Goal: Task Accomplishment & Management: Manage account settings

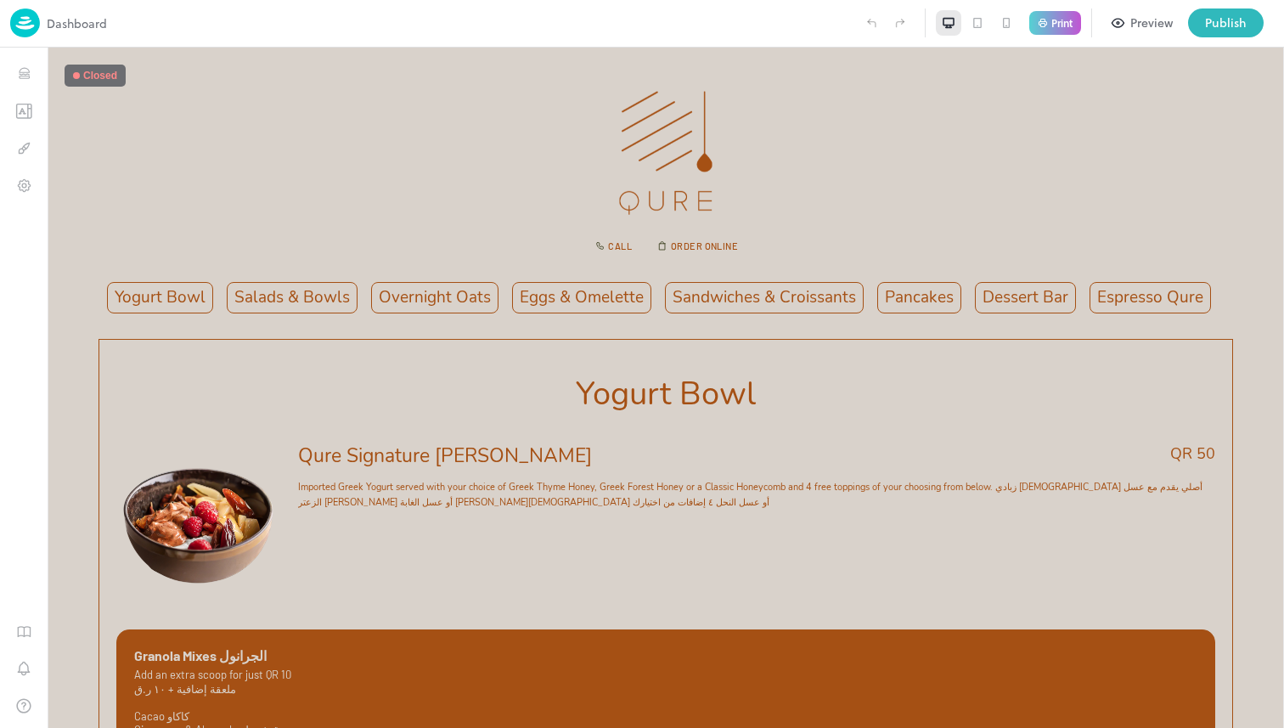
click at [86, 25] on p "Dashboard" at bounding box center [77, 23] width 60 height 18
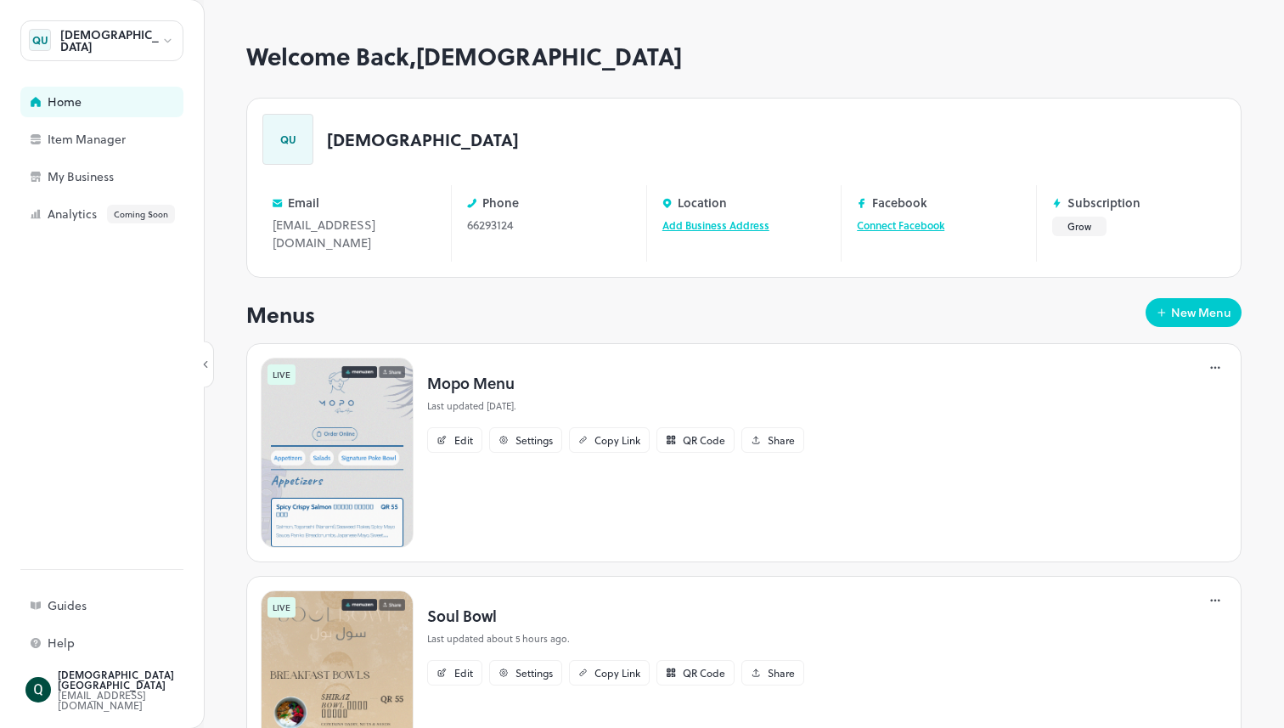
scroll to position [326, 0]
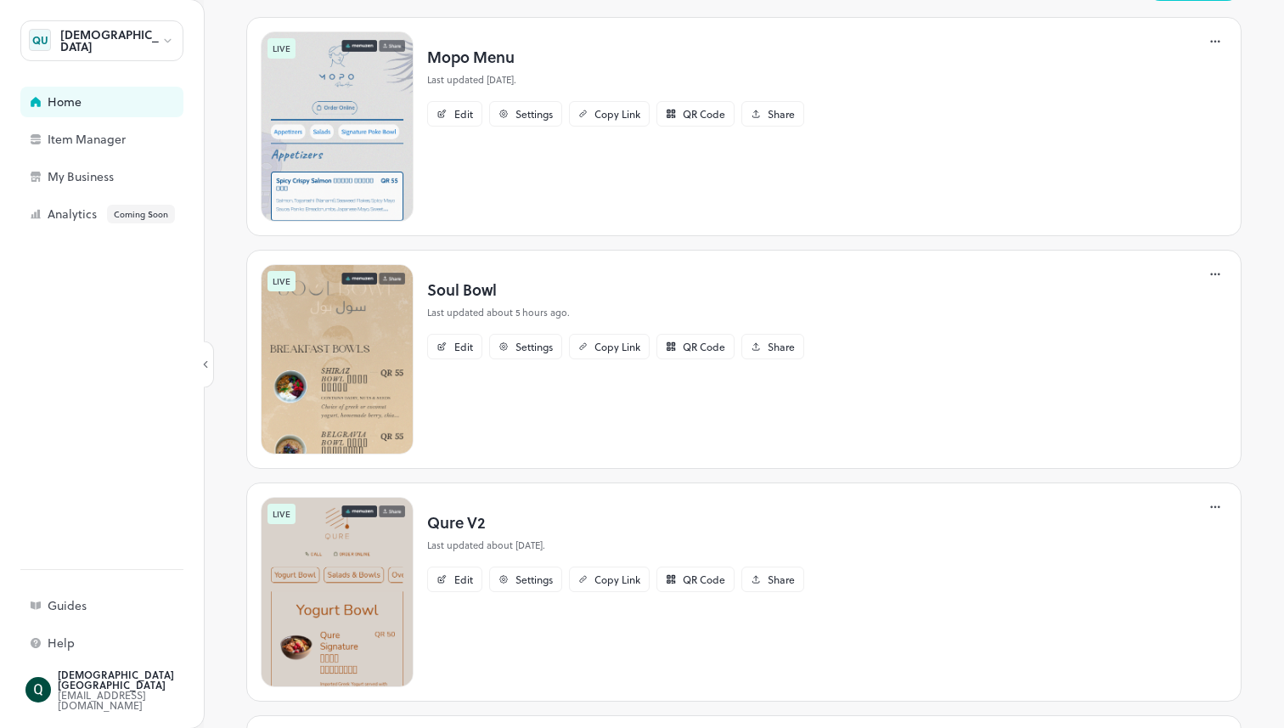
click at [340, 404] on img at bounding box center [337, 359] width 153 height 190
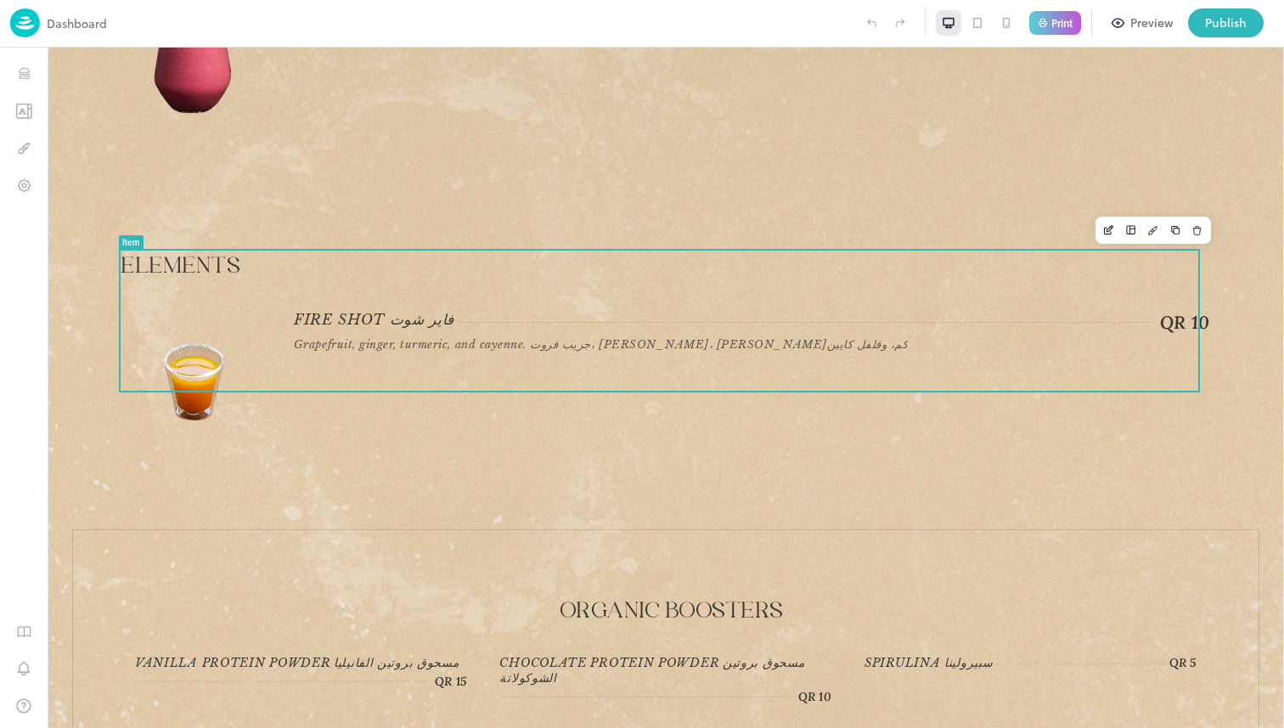
scroll to position [6811, 0]
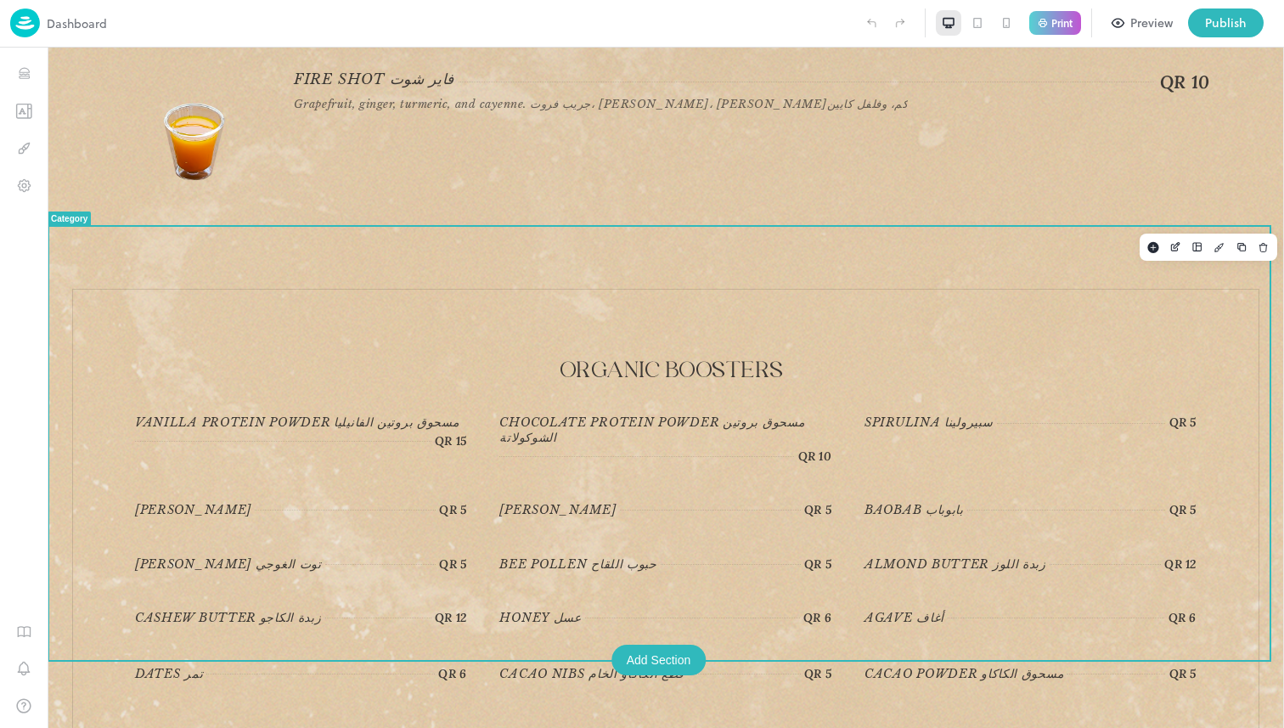
click at [607, 289] on div "Organic Boosters Vanilla Protein Powder مسحوق بروتين الفانيليا QR 15 Chocolate …" at bounding box center [665, 512] width 1187 height 446
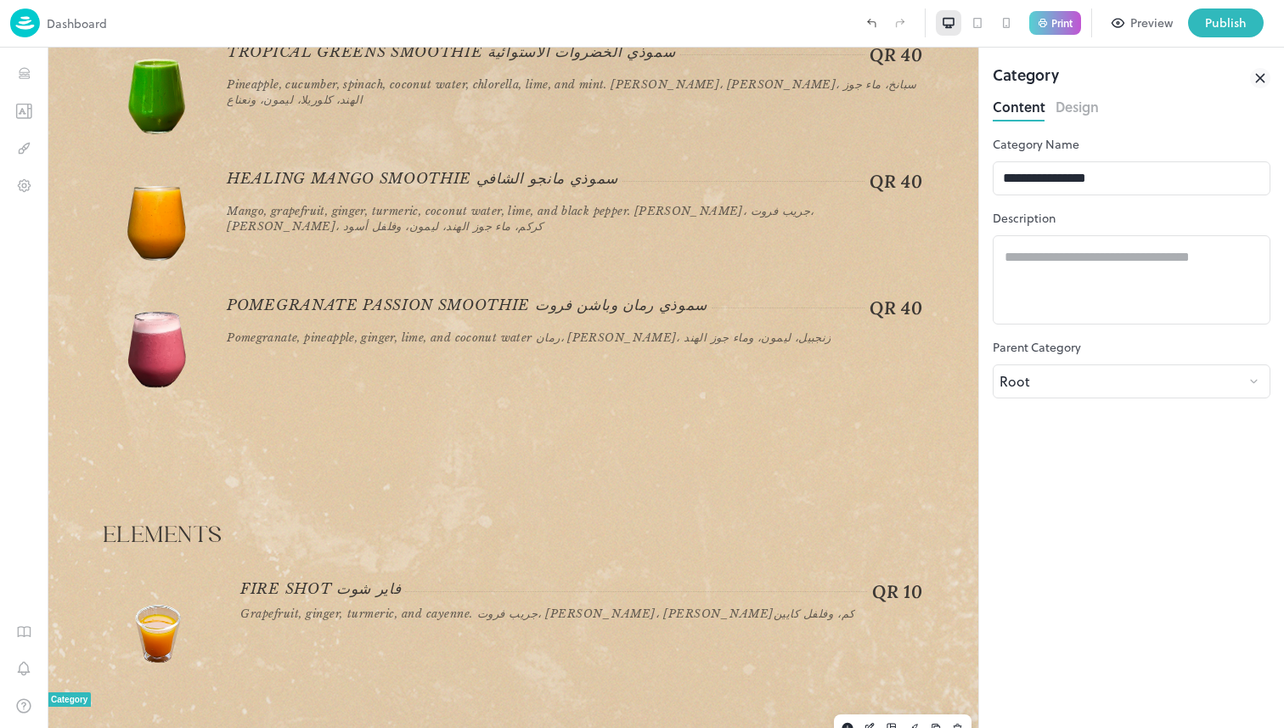
scroll to position [5023, 0]
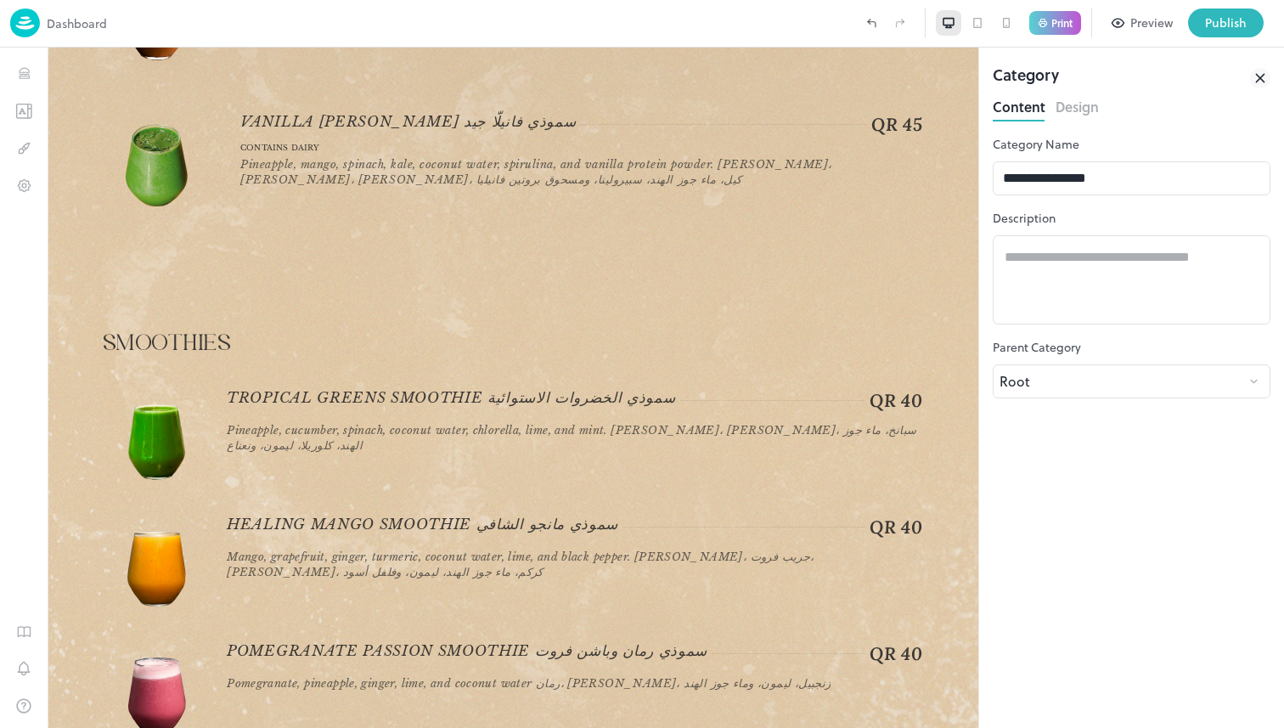
click at [1264, 70] on icon at bounding box center [1260, 78] width 20 height 20
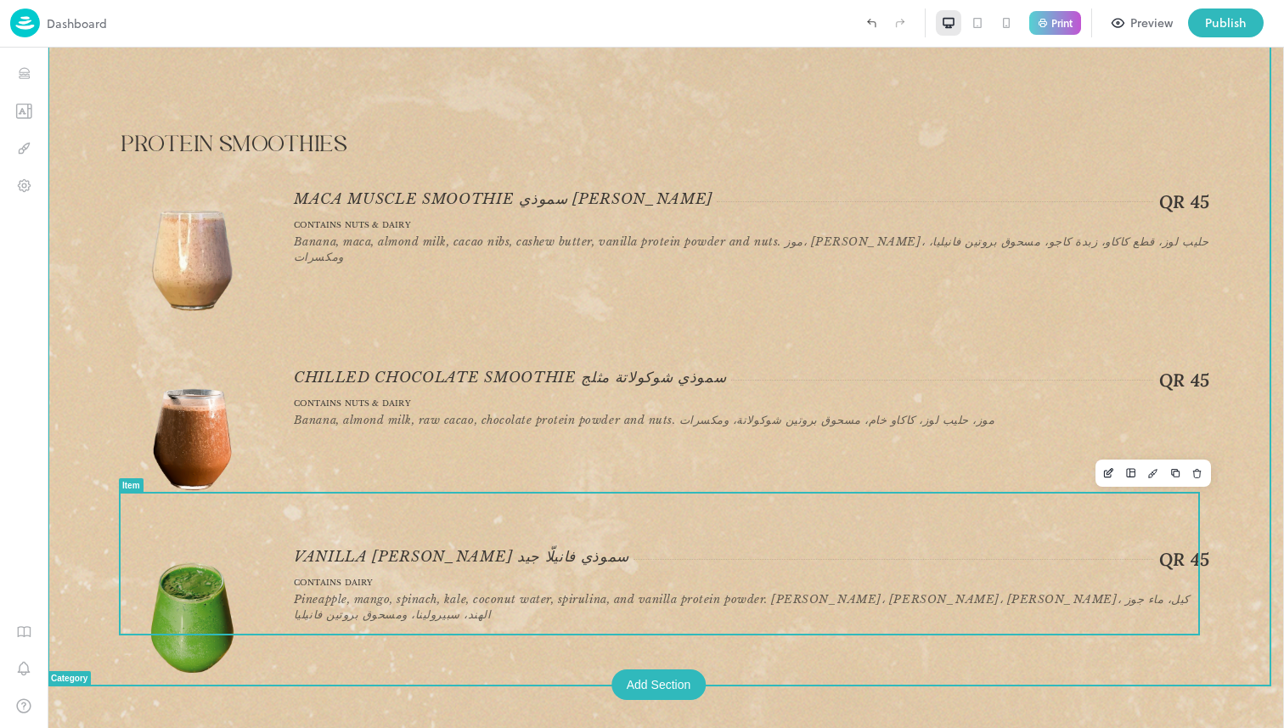
scroll to position [5487, 0]
